Goal: Task Accomplishment & Management: Use online tool/utility

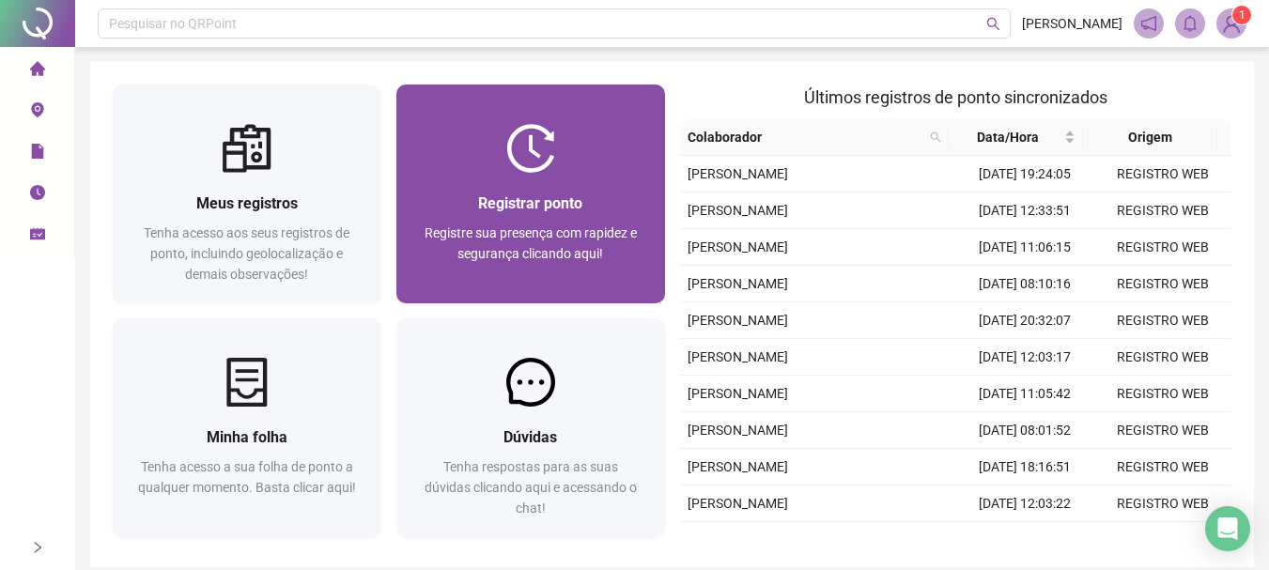
click at [564, 170] on div at bounding box center [530, 148] width 269 height 49
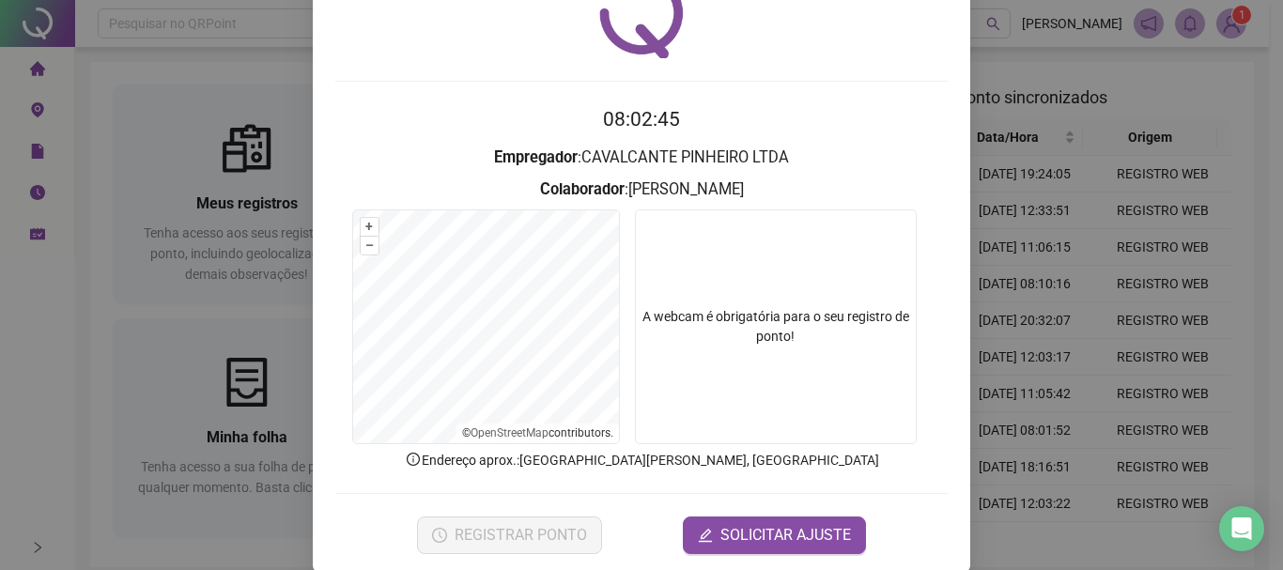
scroll to position [122, 0]
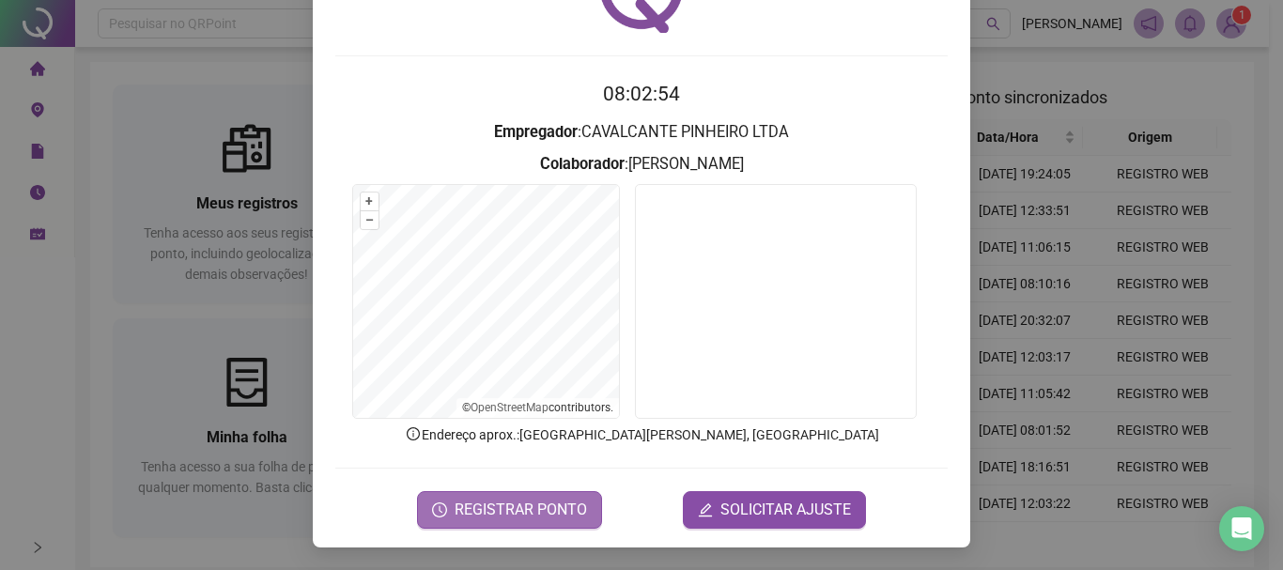
click at [499, 516] on span "REGISTRAR PONTO" at bounding box center [521, 510] width 132 height 23
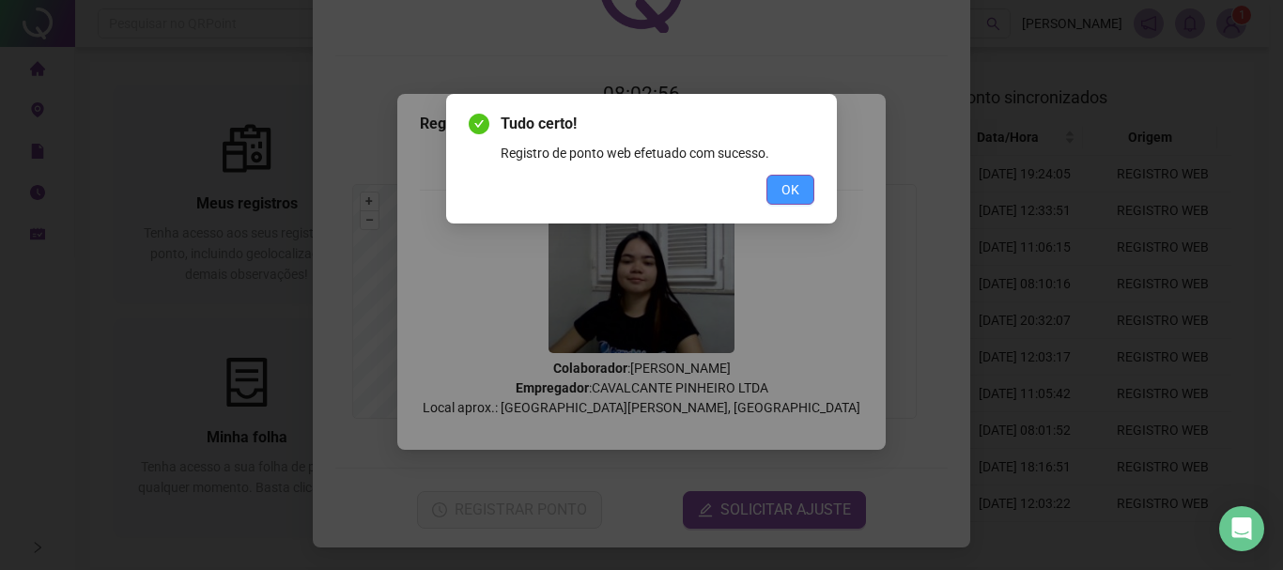
click at [801, 197] on button "OK" at bounding box center [790, 190] width 48 height 30
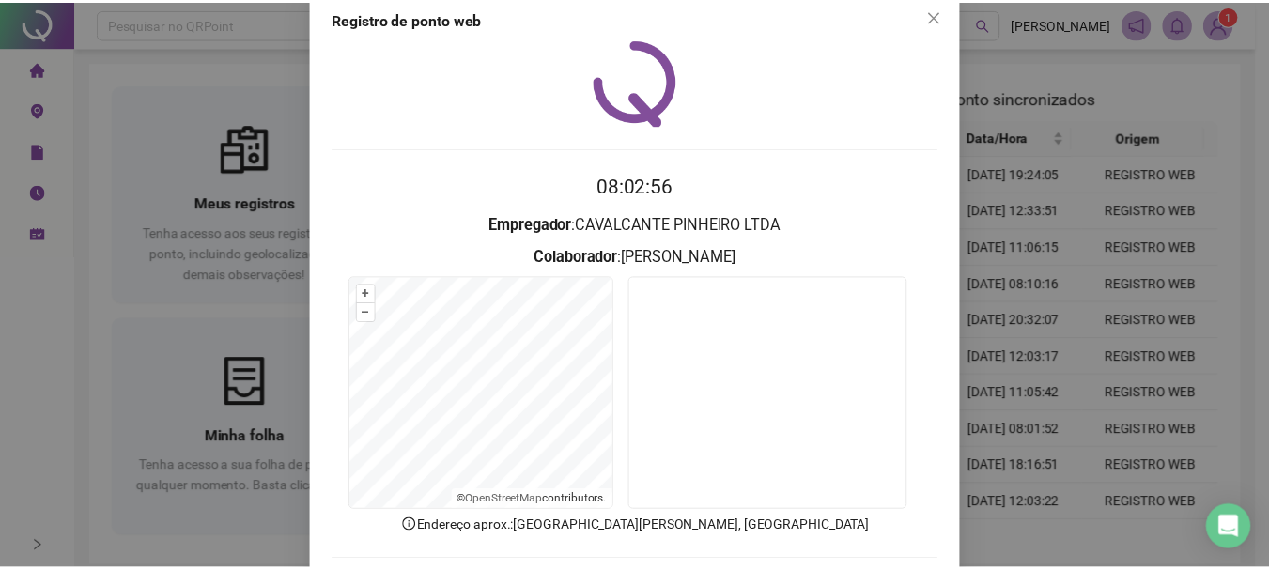
scroll to position [0, 0]
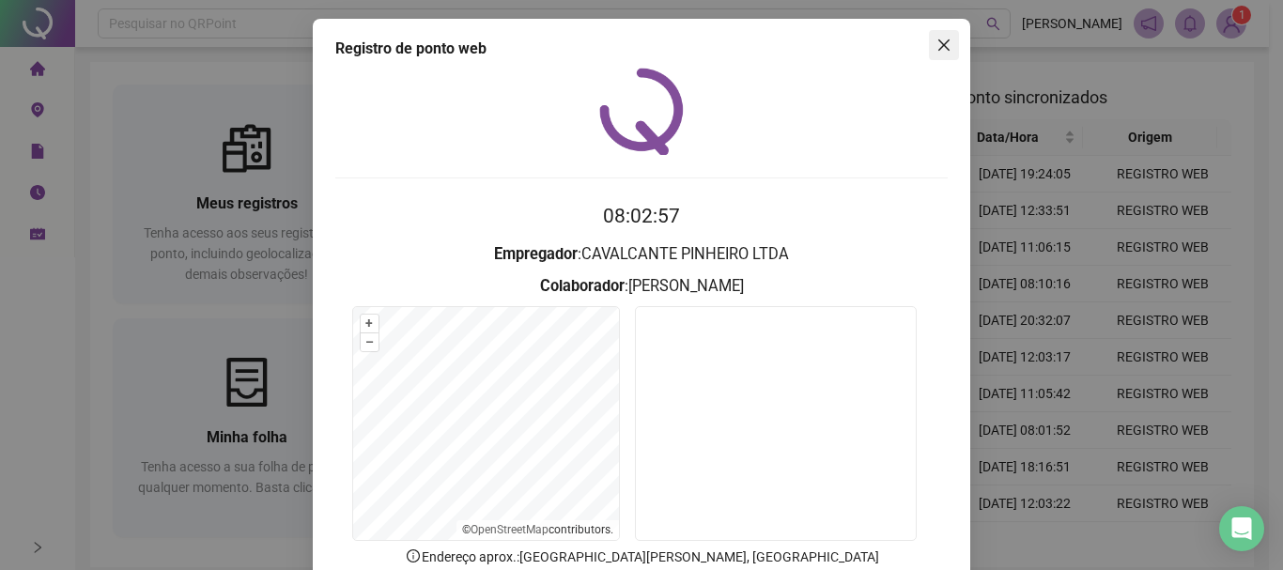
click at [936, 45] on icon "close" at bounding box center [943, 45] width 15 height 15
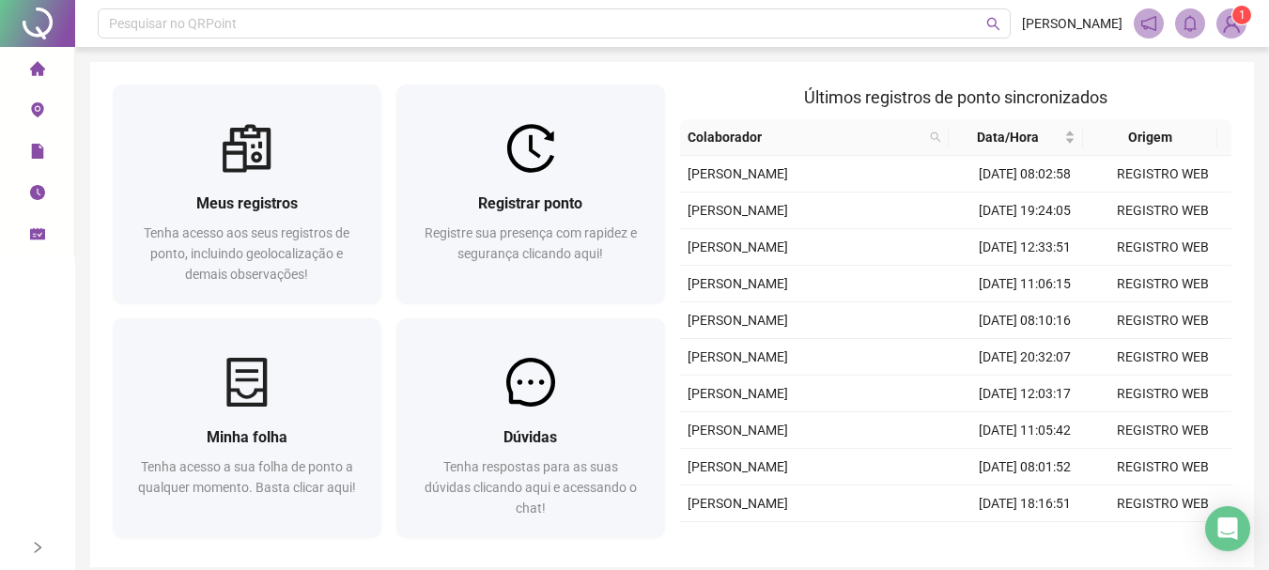
click at [1237, 23] on sup "1" at bounding box center [1241, 15] width 19 height 19
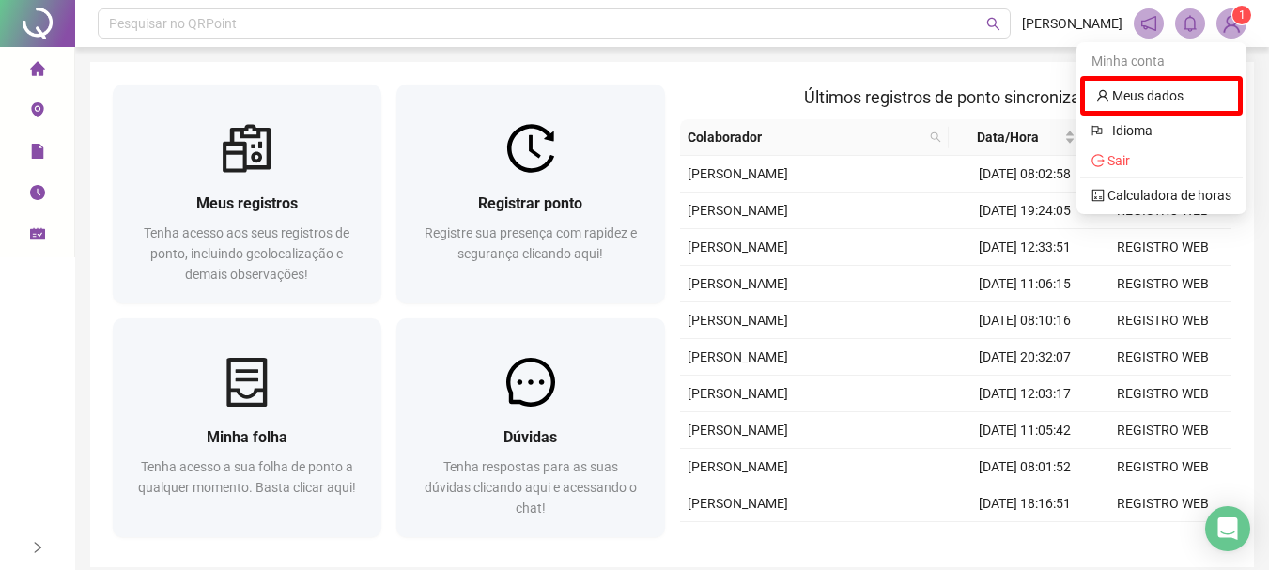
click at [1147, 163] on span "Sair" at bounding box center [1161, 160] width 140 height 21
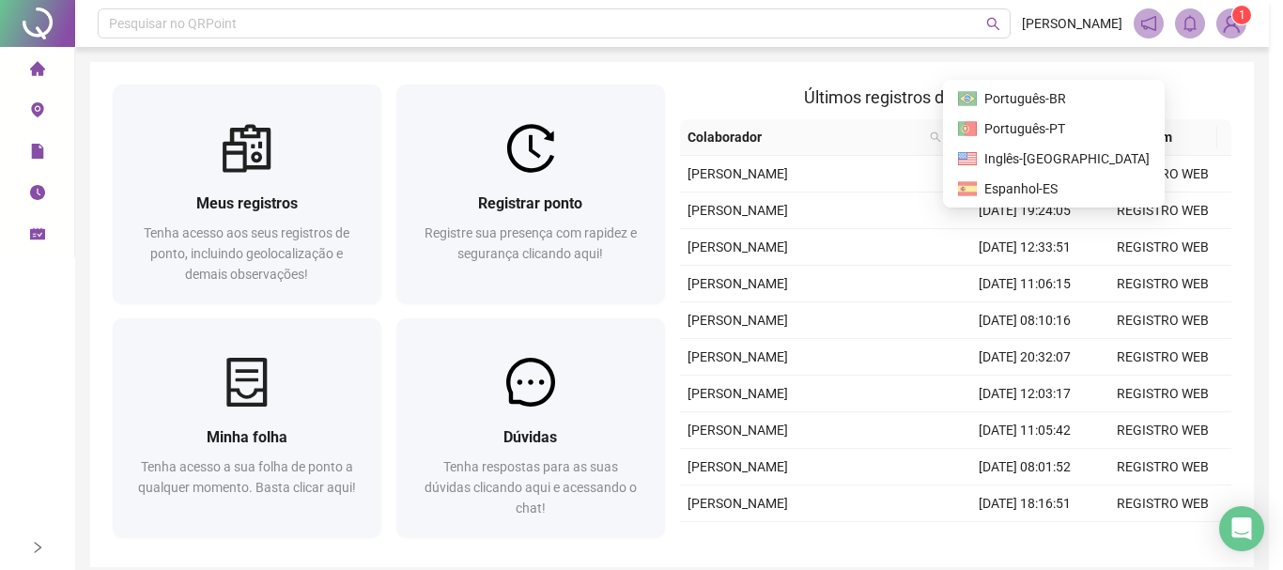
click at [1106, 162] on div "Deseja sair? Tem certeza que deseja sair do QRPoint? Cancelar Sim" at bounding box center [641, 285] width 1283 height 570
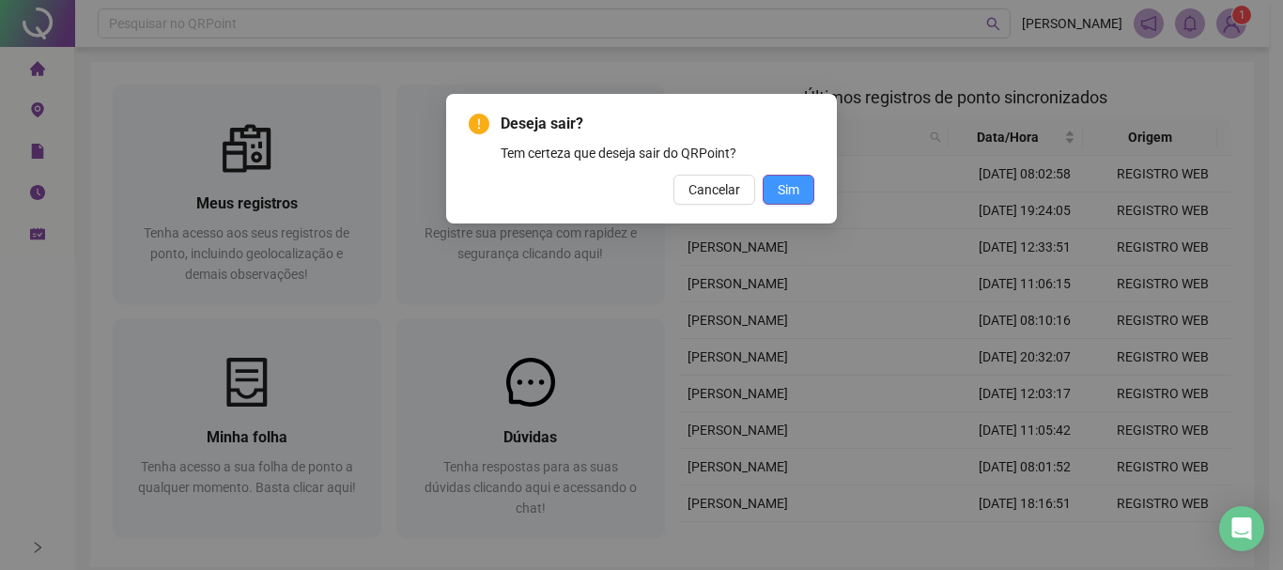
click at [805, 180] on button "Sim" at bounding box center [789, 190] width 52 height 30
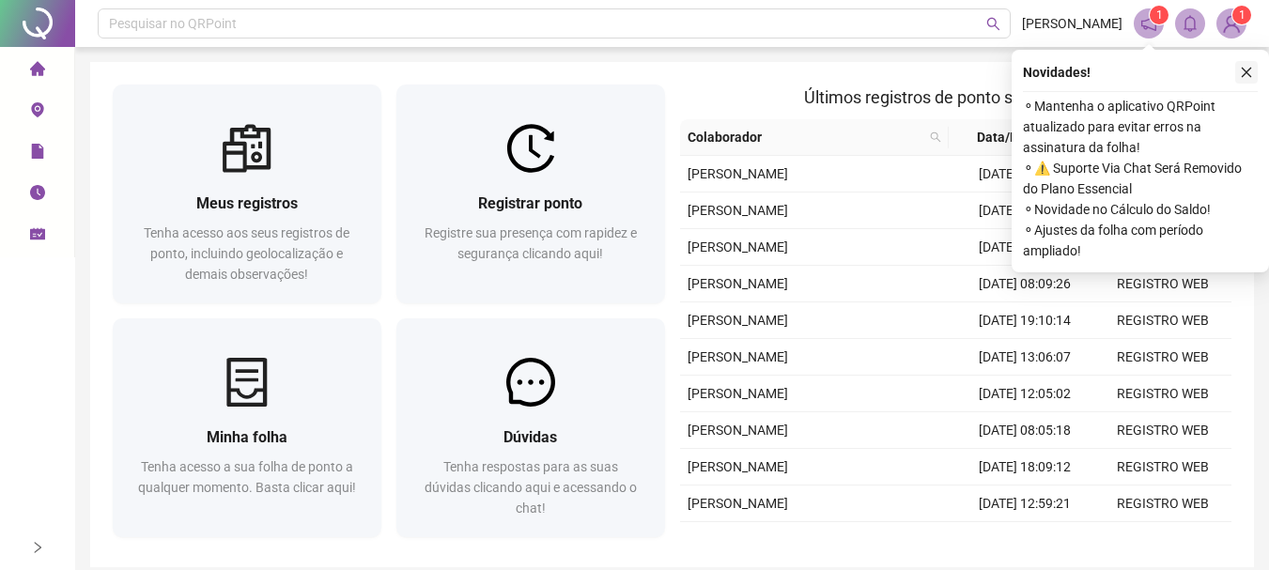
click at [1252, 71] on icon "close" at bounding box center [1246, 72] width 13 height 13
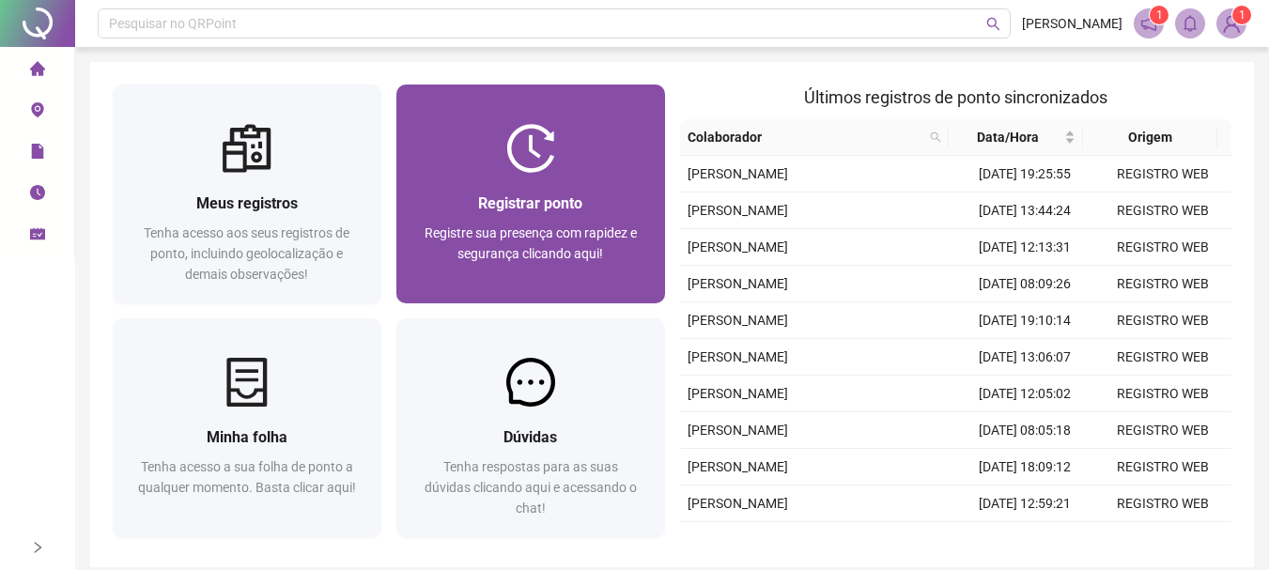
click at [534, 174] on div "Registrar ponto Registre sua presença com rapidez e segurança clicando aqui!" at bounding box center [530, 238] width 269 height 131
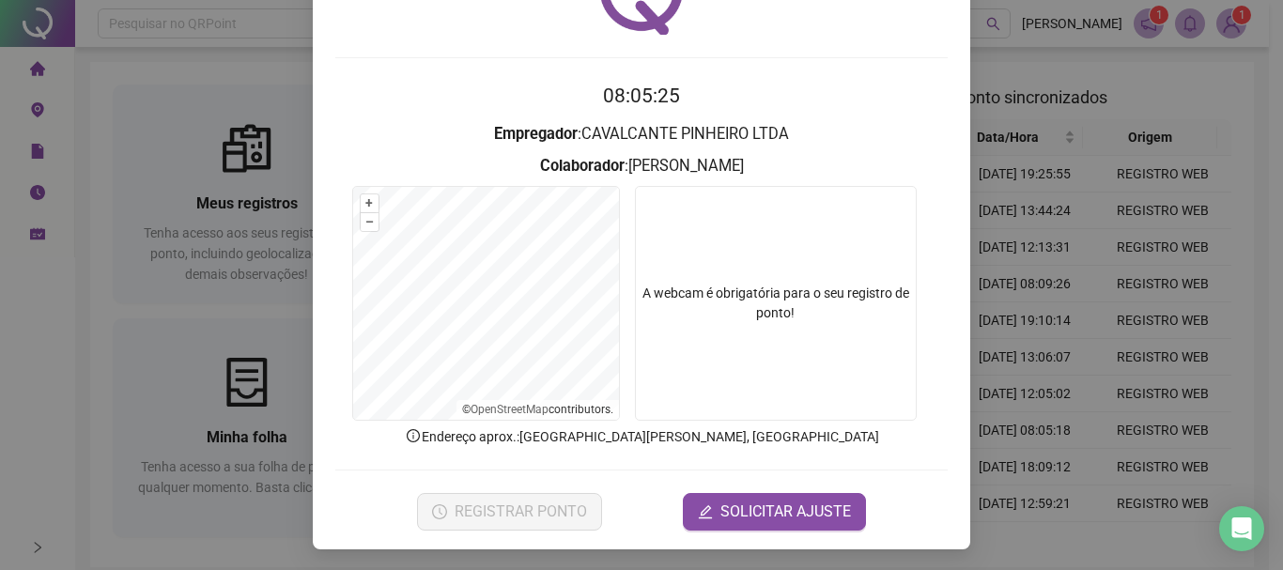
scroll to position [122, 0]
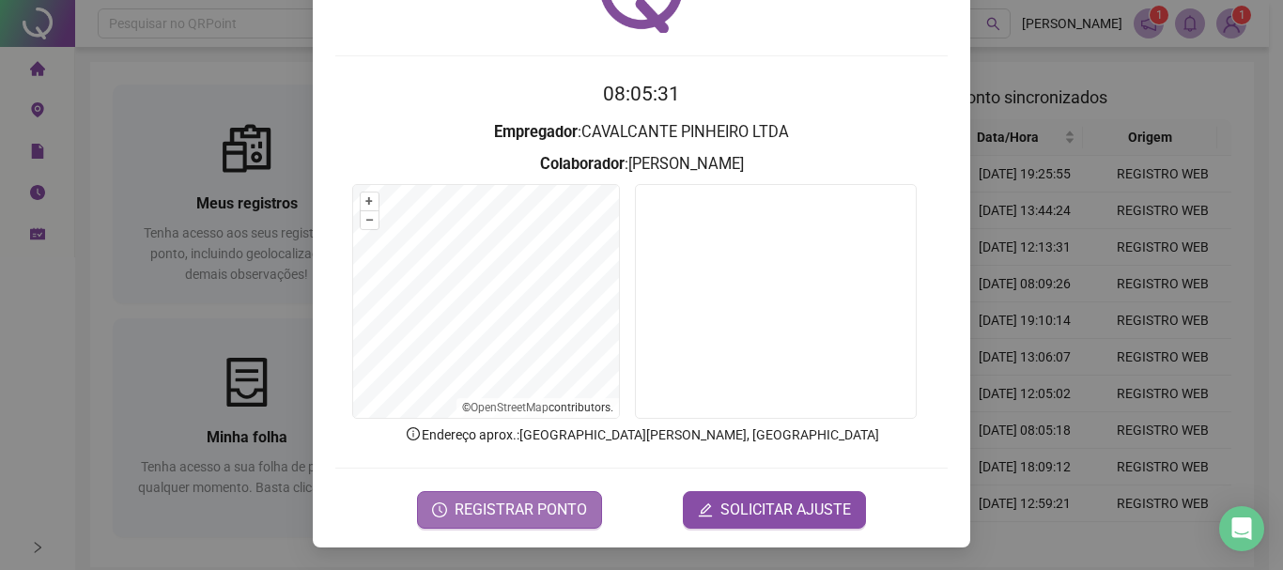
click at [545, 507] on span "REGISTRAR PONTO" at bounding box center [521, 510] width 132 height 23
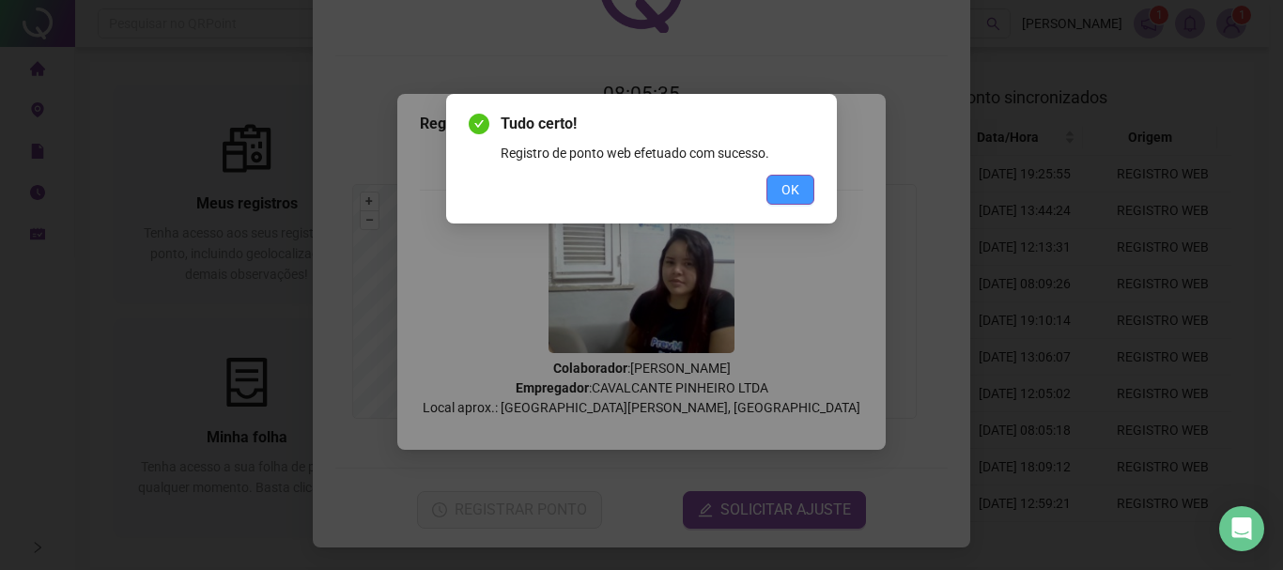
click at [790, 187] on span "OK" at bounding box center [790, 189] width 18 height 21
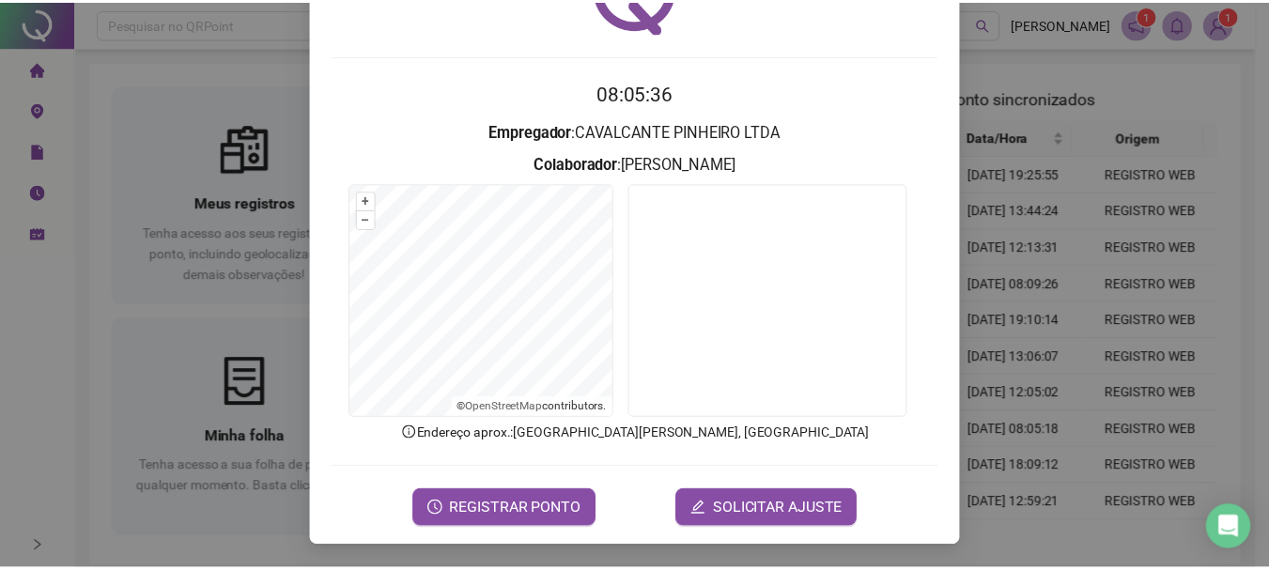
scroll to position [0, 0]
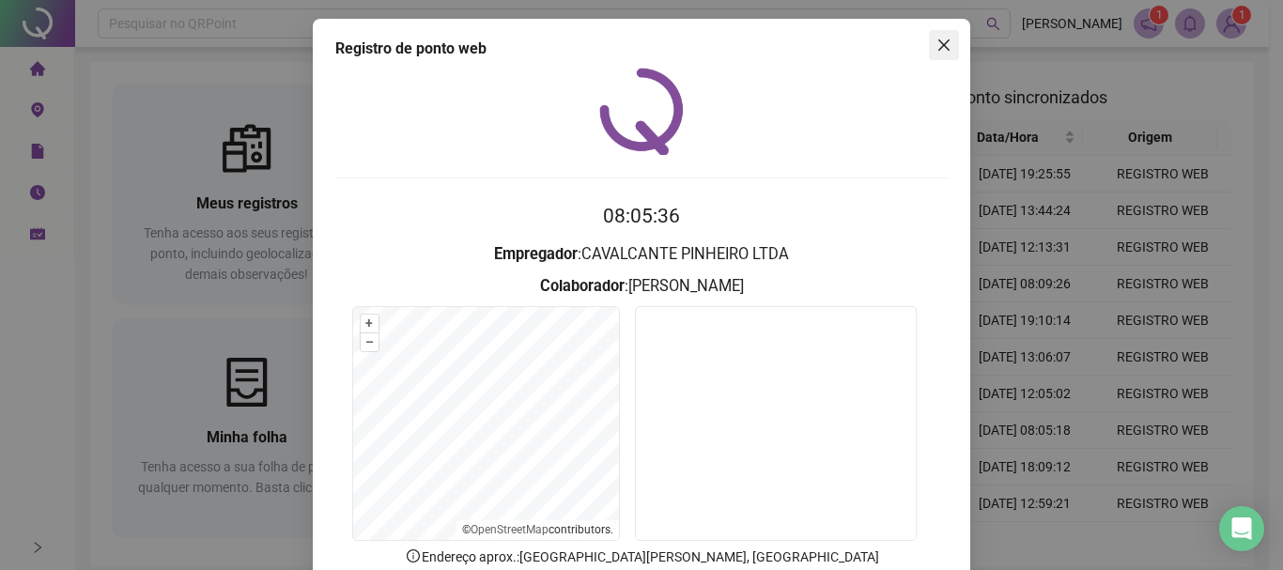
click at [936, 45] on icon "close" at bounding box center [943, 45] width 15 height 15
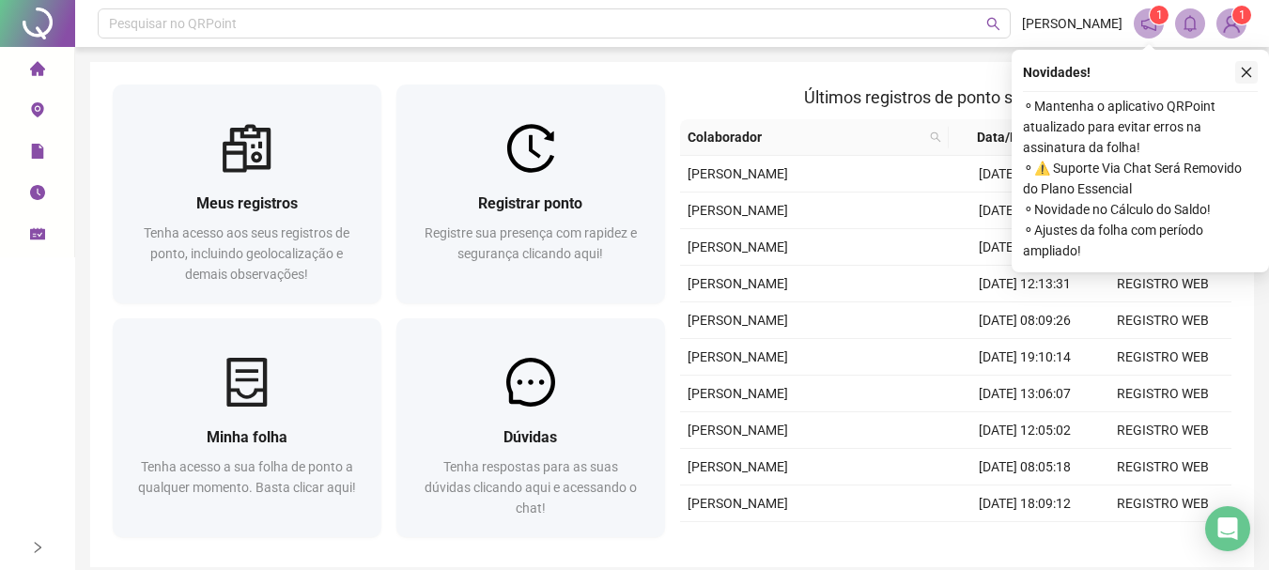
click at [1249, 69] on icon "close" at bounding box center [1246, 73] width 10 height 10
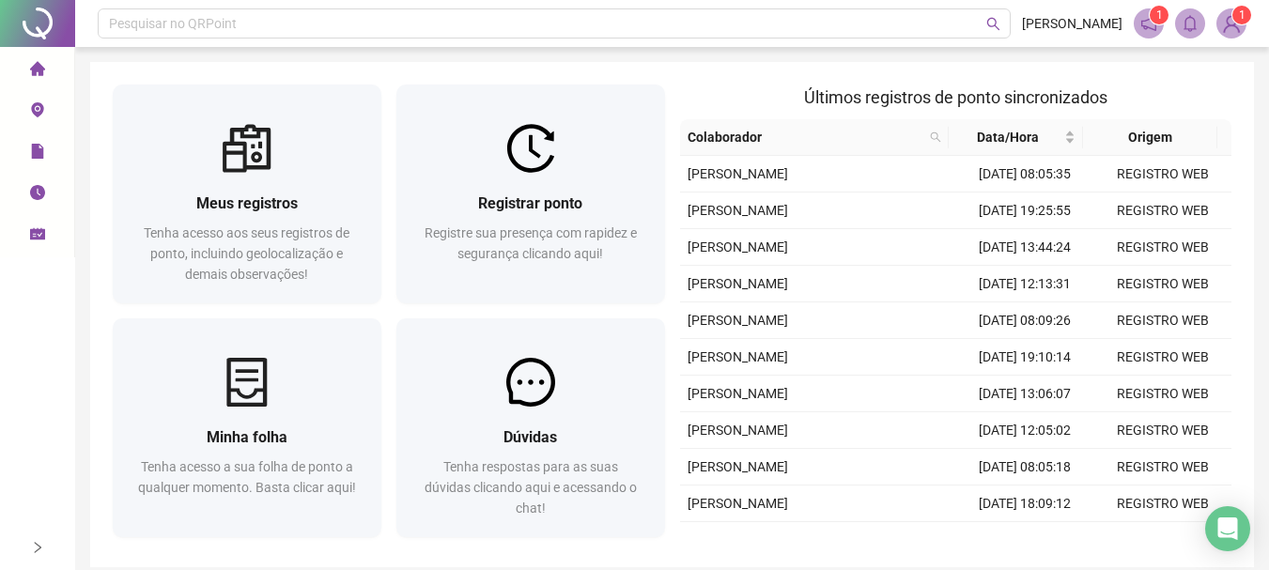
click at [1235, 30] on img at bounding box center [1231, 23] width 28 height 28
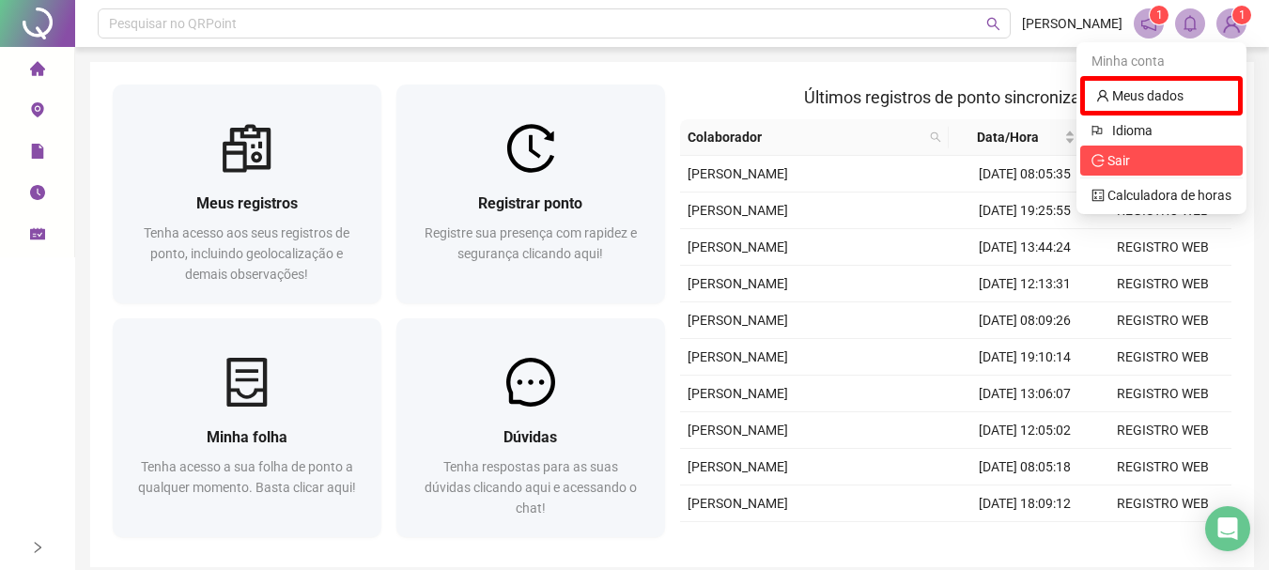
click at [1111, 164] on span "Sair" at bounding box center [1118, 160] width 23 height 15
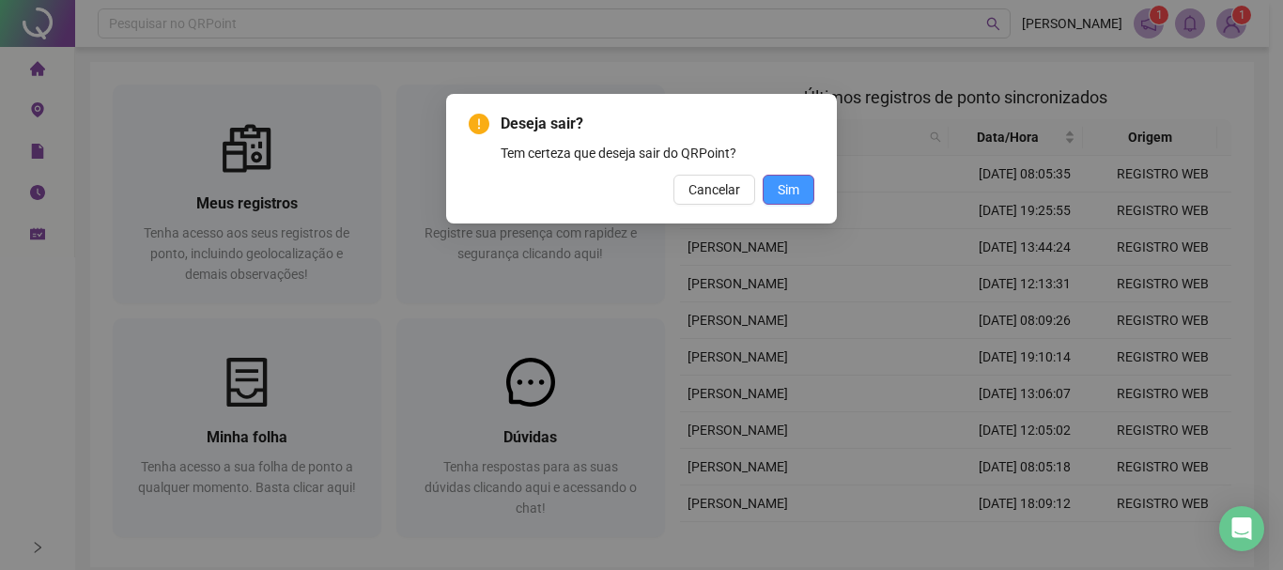
click at [778, 183] on span "Sim" at bounding box center [789, 189] width 22 height 21
